Goal: Transaction & Acquisition: Purchase product/service

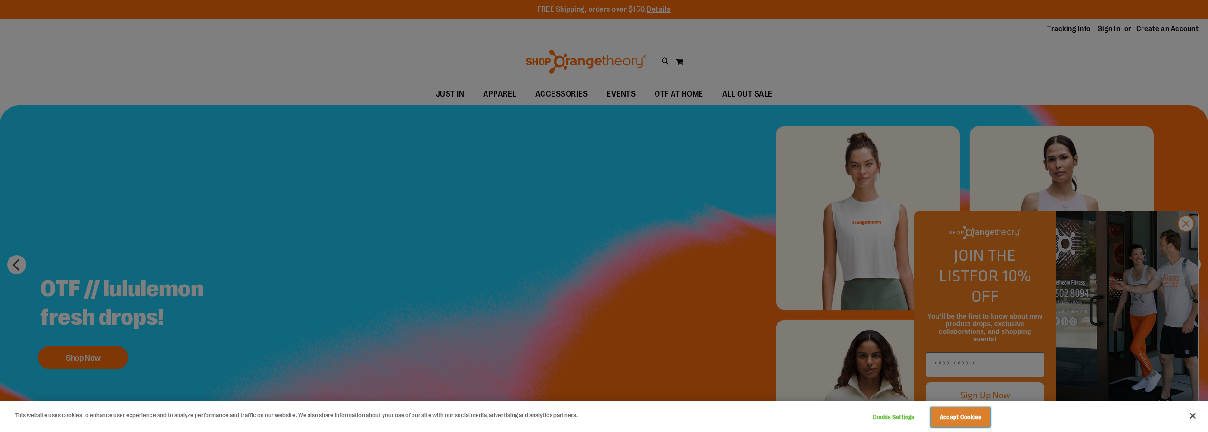
drag, startPoint x: 972, startPoint y: 416, endPoint x: 979, endPoint y: 407, distance: 11.2
click at [972, 416] on button "Accept Cookies" at bounding box center [960, 418] width 59 height 20
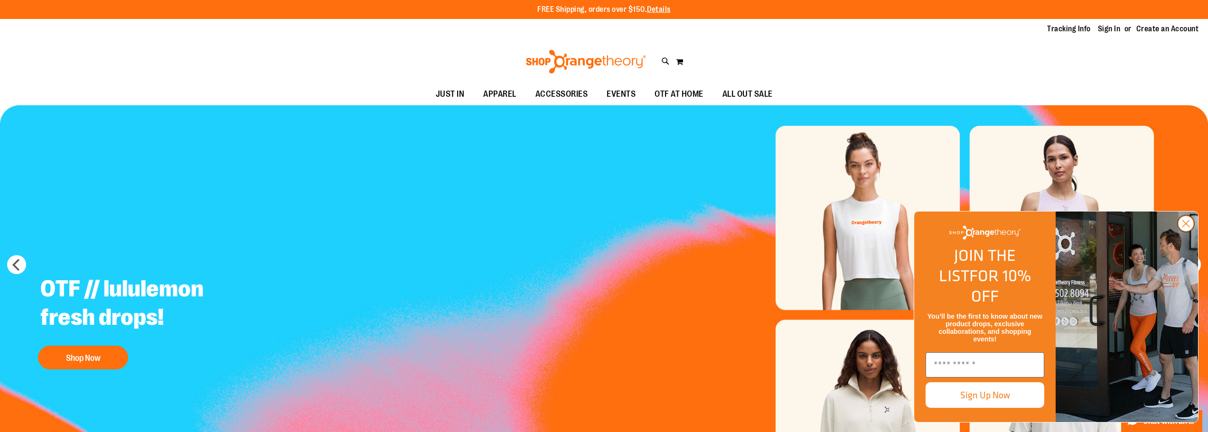
click at [1185, 232] on circle "Close dialog" at bounding box center [1186, 224] width 16 height 16
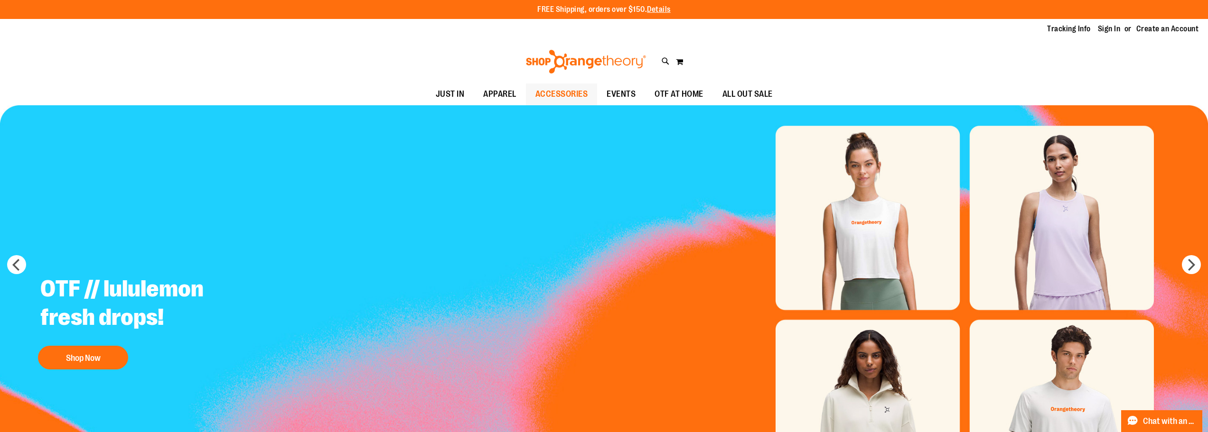
click at [552, 90] on span "ACCESSORIES" at bounding box center [561, 94] width 53 height 21
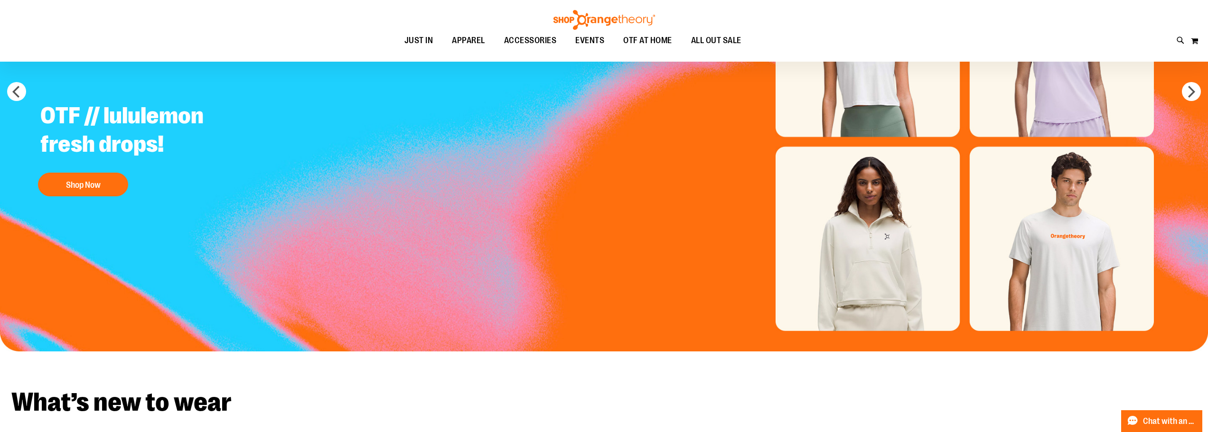
scroll to position [276, 0]
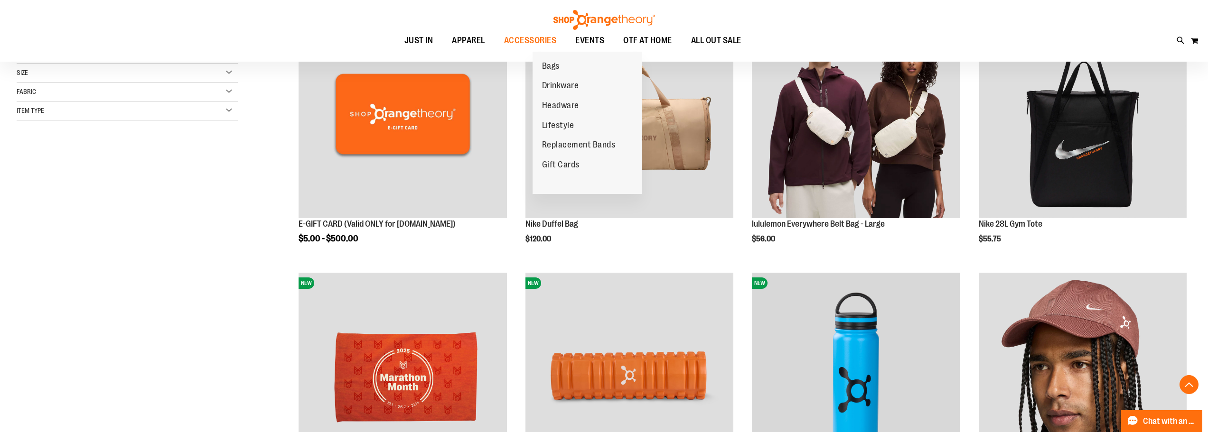
scroll to position [237, 0]
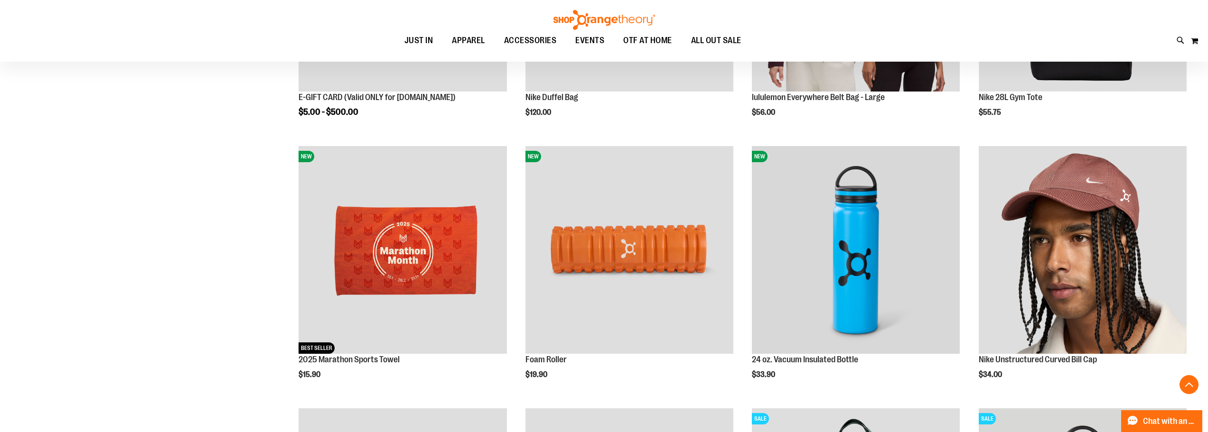
scroll to position [265, 0]
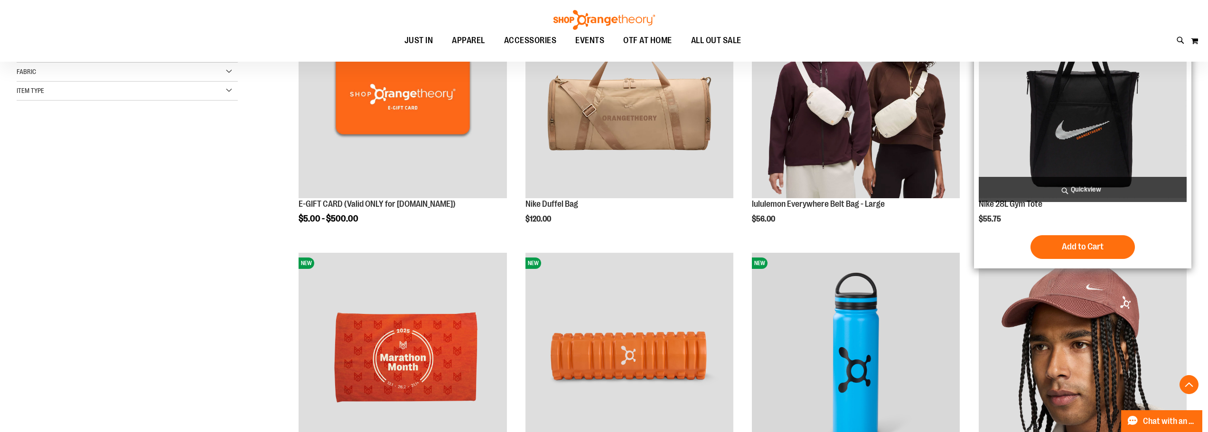
scroll to position [109, 0]
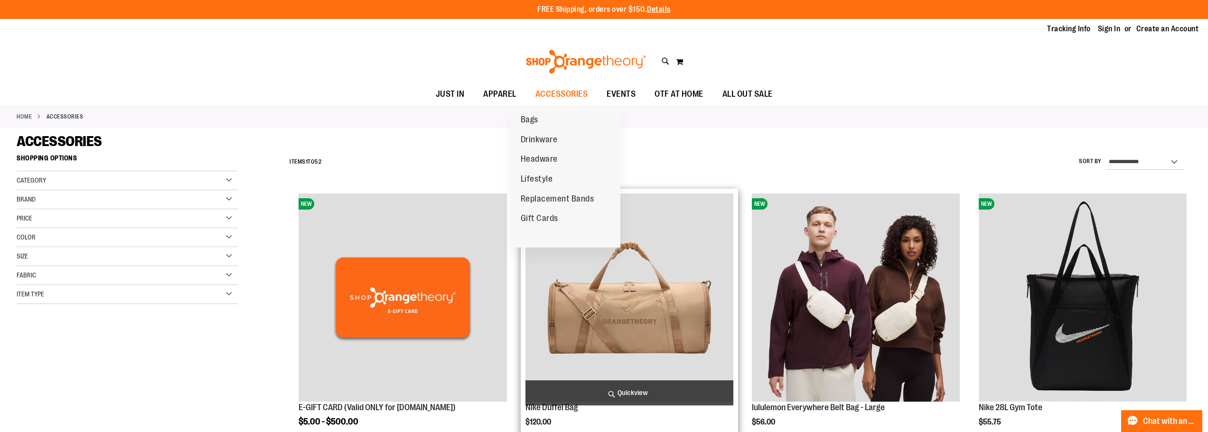
click at [556, 197] on span "Replacement Bands" at bounding box center [558, 200] width 74 height 12
